Goal: Information Seeking & Learning: Learn about a topic

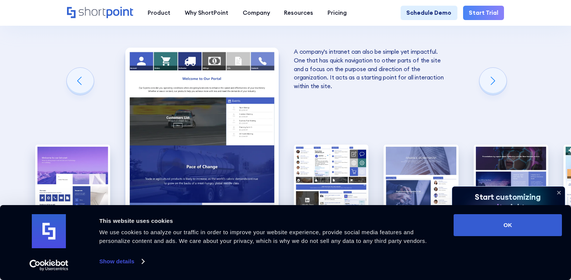
scroll to position [1080, 0]
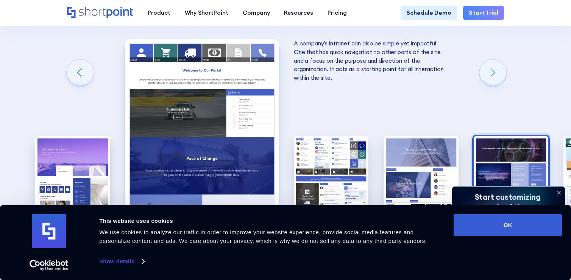
click at [521, 136] on img "5 / 10" at bounding box center [510, 182] width 75 height 92
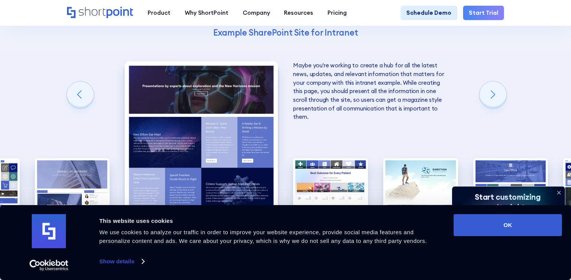
scroll to position [1058, 0]
click at [500, 158] on img "8 / 10" at bounding box center [510, 204] width 75 height 92
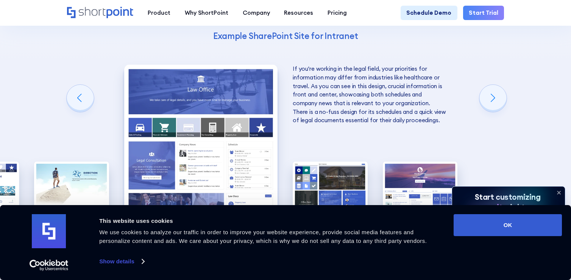
scroll to position [1056, 0]
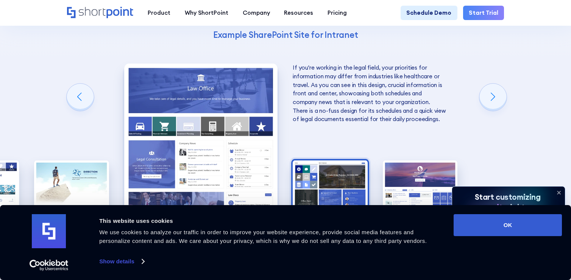
click at [335, 160] on img "9 / 10" at bounding box center [330, 206] width 75 height 92
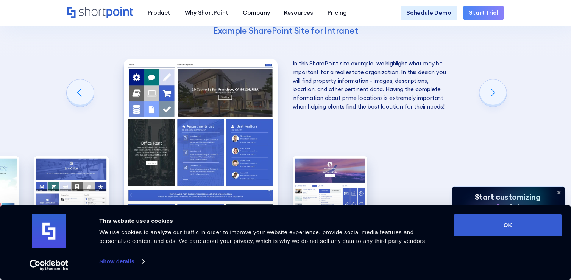
scroll to position [1065, 0]
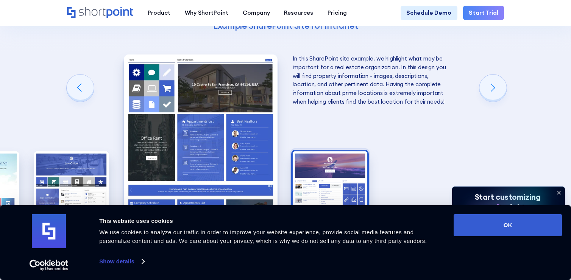
click at [338, 151] on img "10 / 10" at bounding box center [330, 197] width 75 height 92
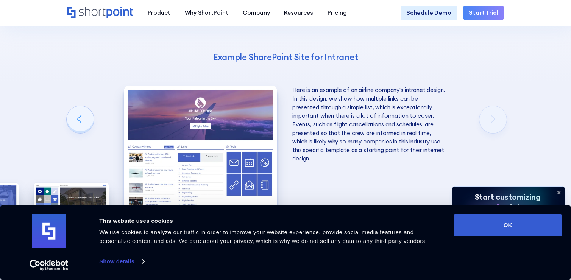
scroll to position [1022, 0]
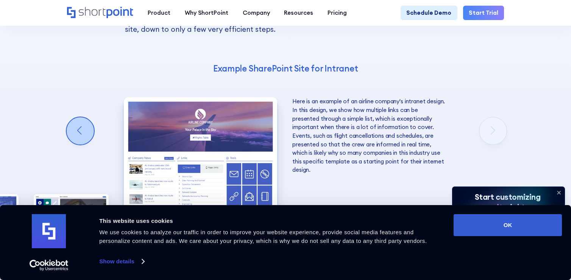
click at [85, 117] on div "Previous slide" at bounding box center [80, 130] width 27 height 27
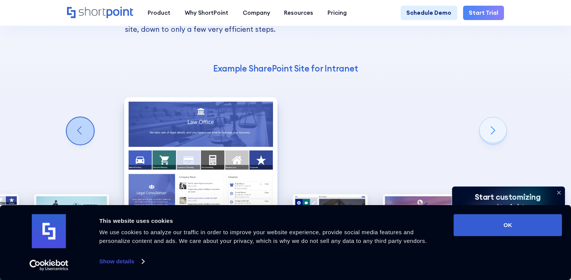
click at [85, 117] on div "Previous slide" at bounding box center [80, 130] width 27 height 27
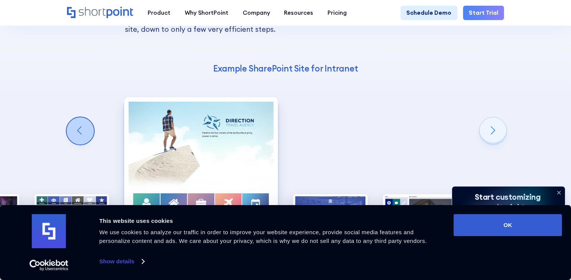
click at [85, 117] on div "Previous slide" at bounding box center [80, 130] width 27 height 27
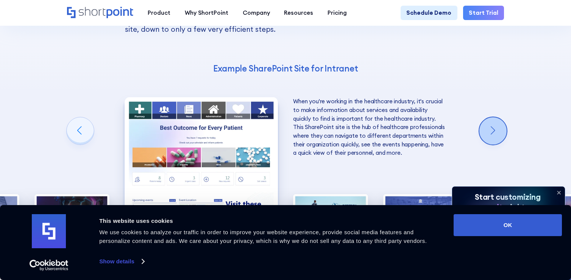
click at [490, 117] on div "Next slide" at bounding box center [492, 130] width 27 height 27
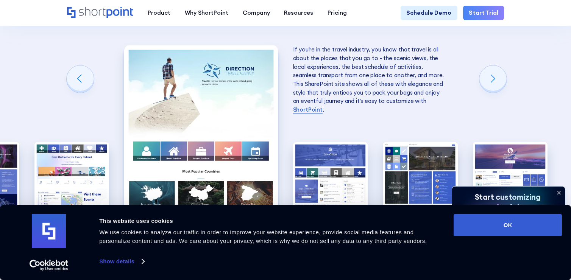
scroll to position [1077, 0]
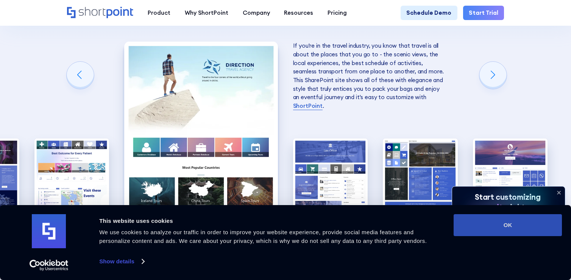
click at [502, 221] on button "OK" at bounding box center [507, 225] width 108 height 22
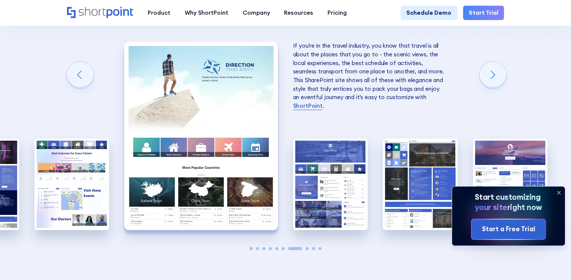
scroll to position [1097, 0]
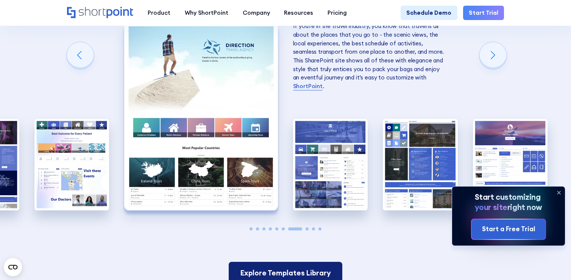
click at [310, 262] on link "Explore Templates Library" at bounding box center [285, 273] width 113 height 22
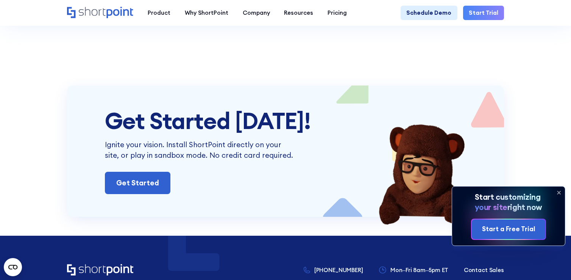
scroll to position [2028, 0]
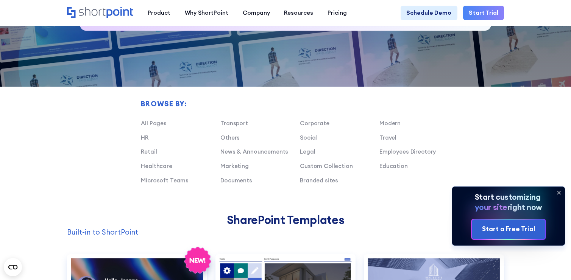
scroll to position [433, 0]
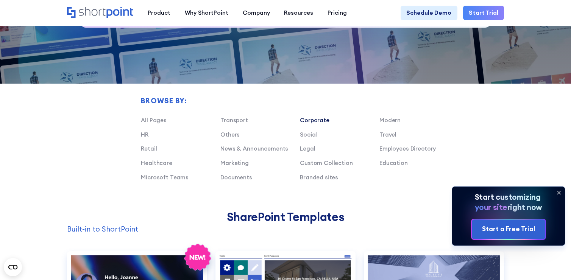
click at [313, 121] on link "Corporate" at bounding box center [315, 120] width 30 height 7
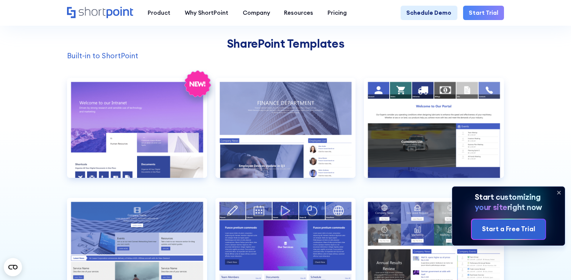
scroll to position [626, 0]
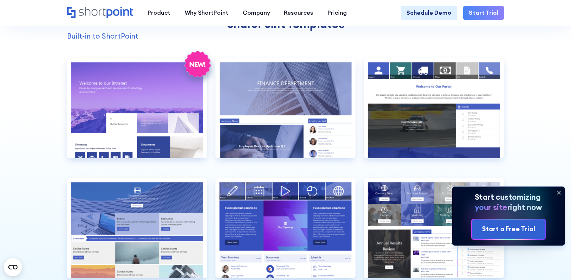
click at [557, 191] on icon at bounding box center [559, 193] width 12 height 12
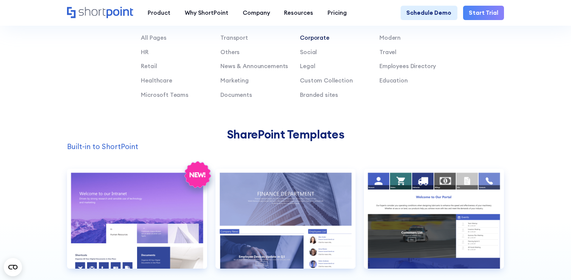
scroll to position [512, 0]
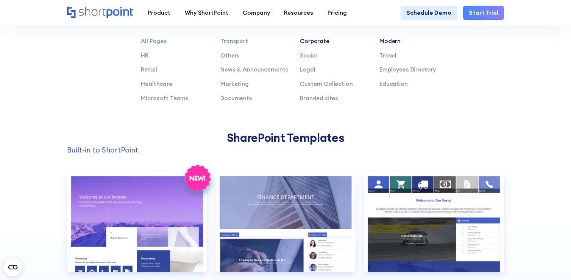
click at [388, 41] on link "Modern" at bounding box center [389, 40] width 21 height 7
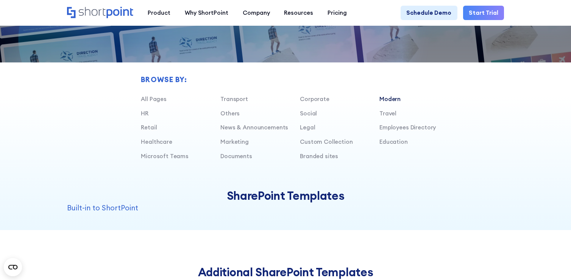
scroll to position [456, 0]
